Goal: Task Accomplishment & Management: Manage account settings

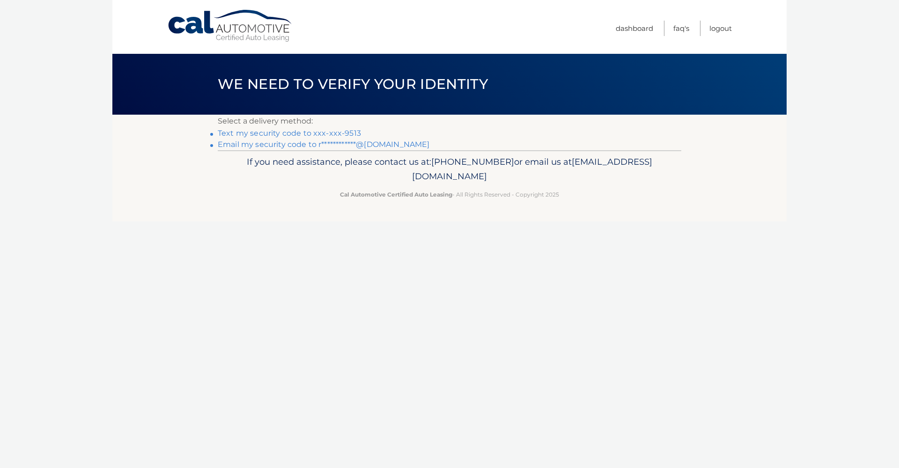
click at [299, 132] on link "Text my security code to xxx-xxx-9513" at bounding box center [289, 133] width 143 height 9
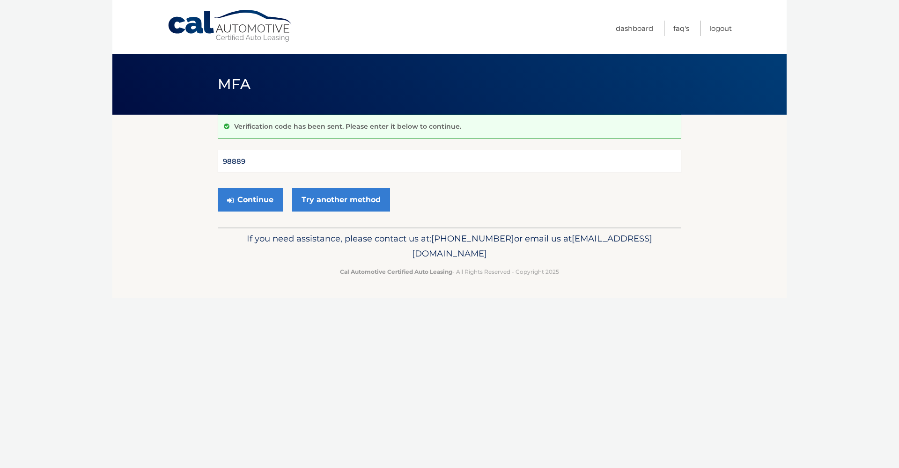
type input "988891"
click at [250, 200] on button "Continue" at bounding box center [250, 199] width 65 height 23
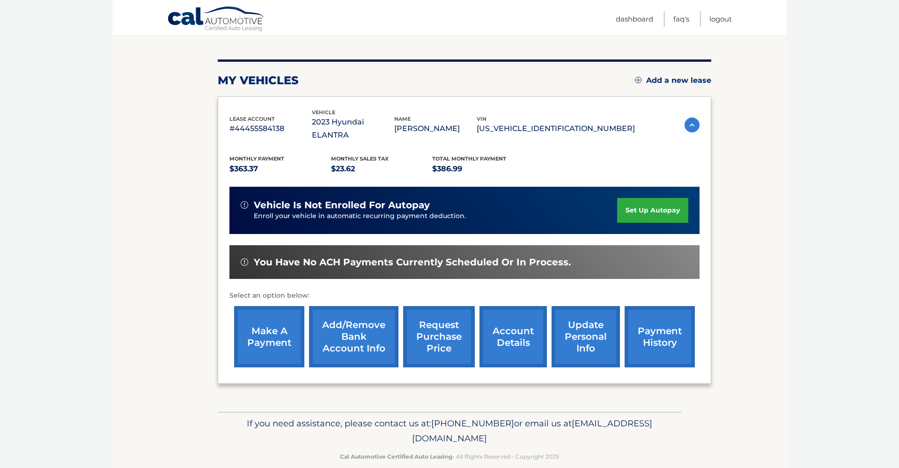
scroll to position [97, 0]
click at [513, 319] on link "account details" at bounding box center [513, 337] width 67 height 61
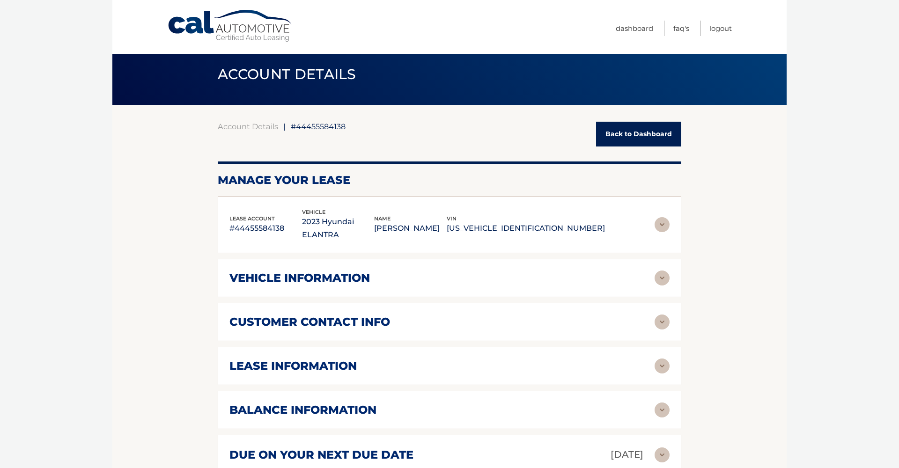
scroll to position [18, 0]
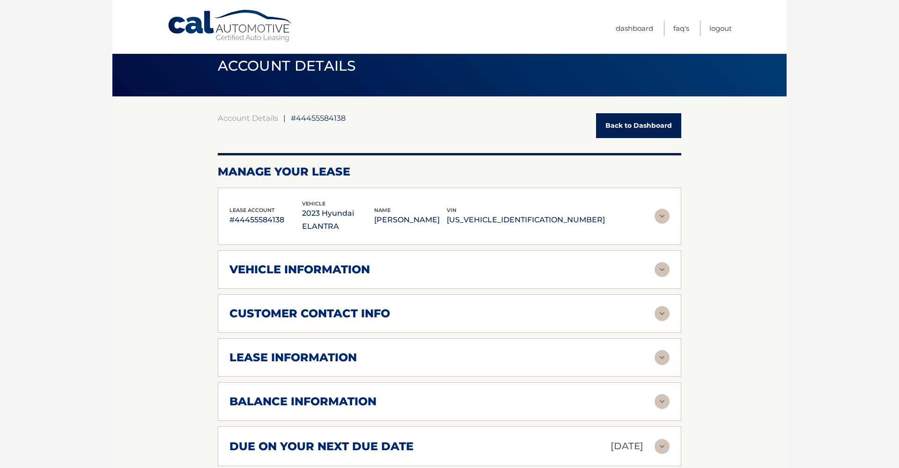
click at [661, 394] on img at bounding box center [662, 401] width 15 height 15
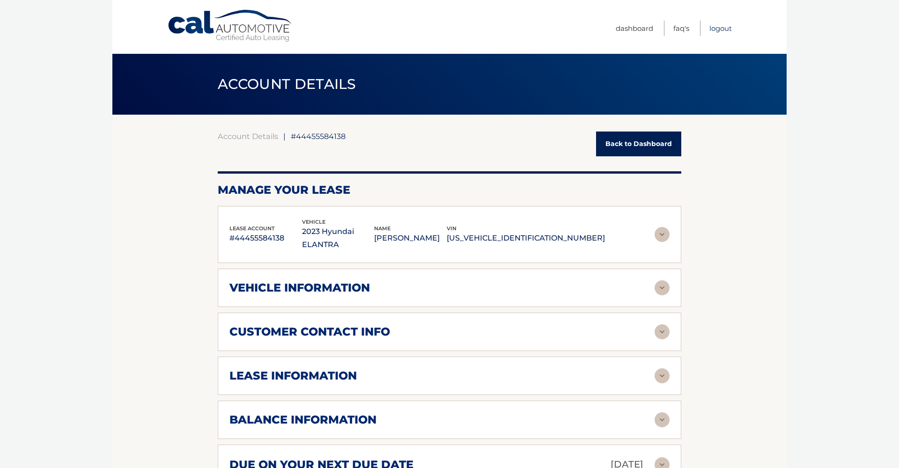
click at [725, 30] on link "Logout" at bounding box center [721, 28] width 22 height 15
